Goal: Task Accomplishment & Management: Manage account settings

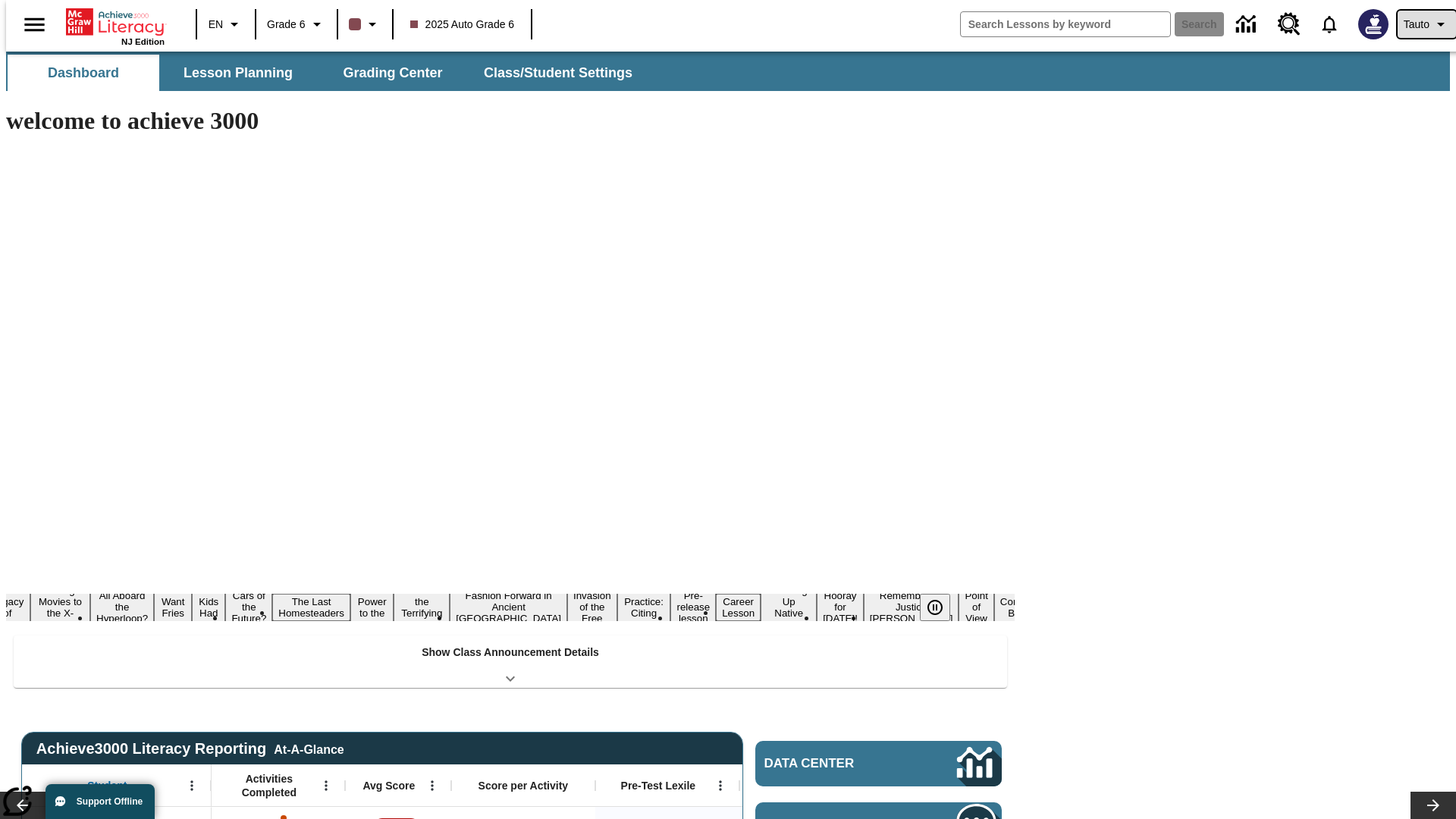
click at [1419, 25] on span "Tauto" at bounding box center [1417, 24] width 25 height 16
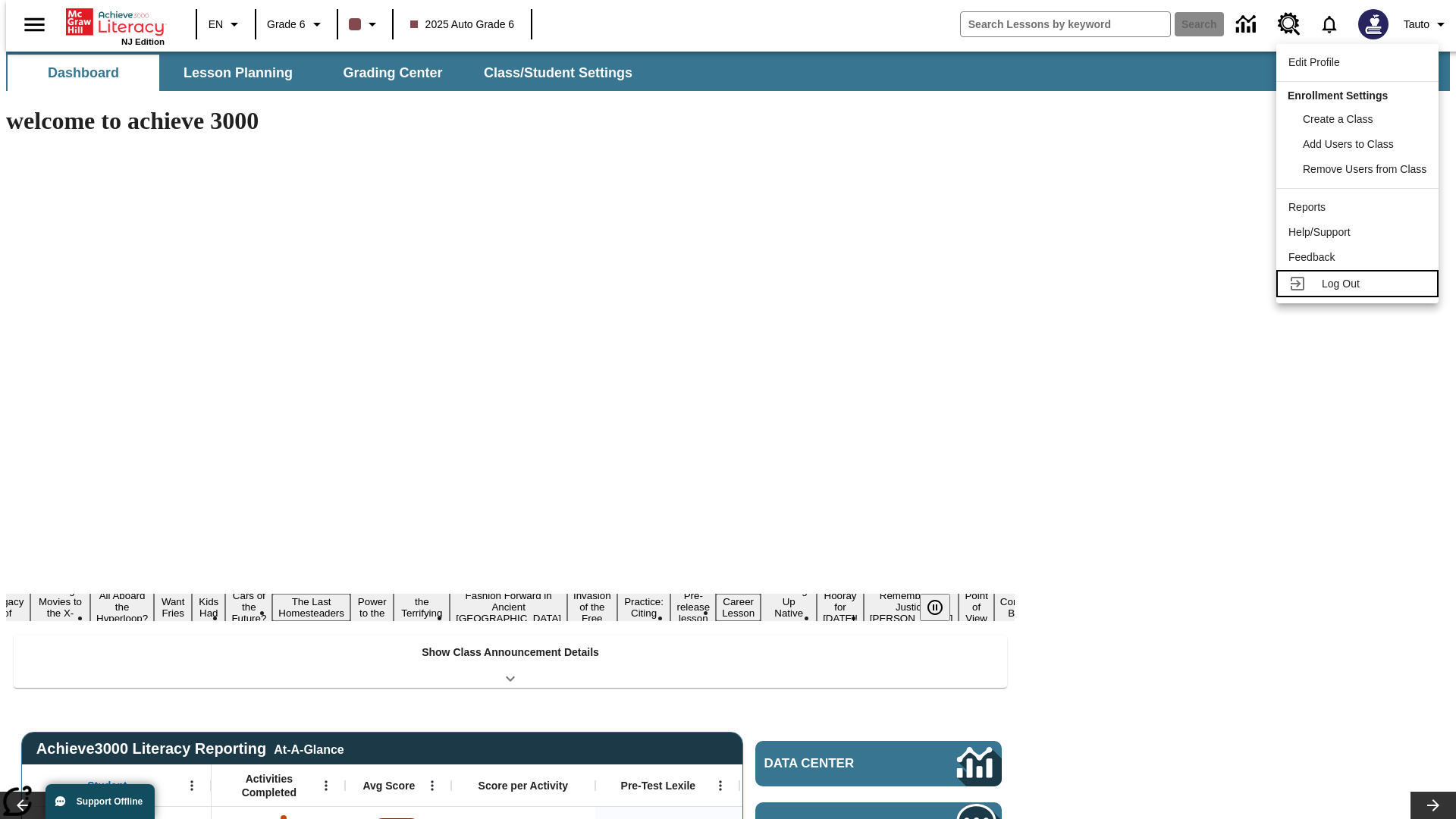
click at [1360, 283] on span "Log Out" at bounding box center [1341, 283] width 38 height 12
